Goal: Find specific page/section: Find specific page/section

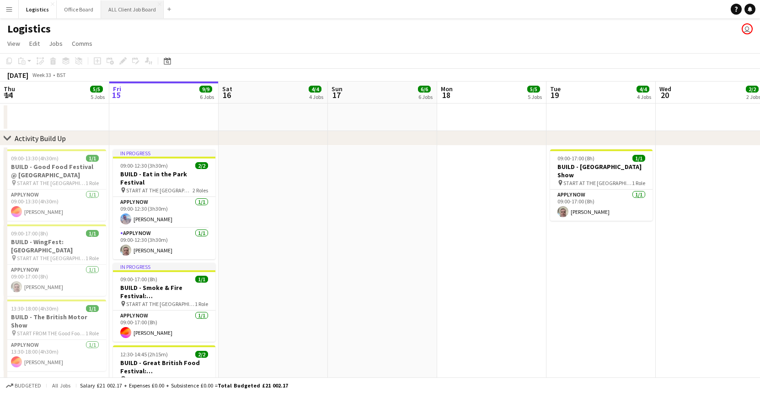
click at [116, 9] on button "ALL Client Job Board Close" at bounding box center [132, 9] width 63 height 18
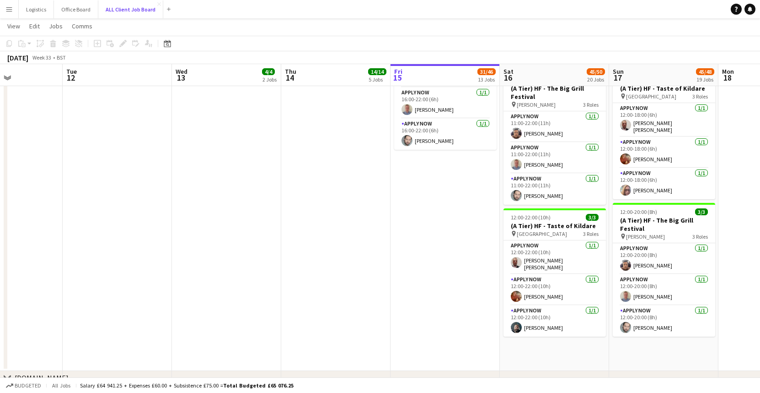
scroll to position [2542, 0]
